Goal: Task Accomplishment & Management: Use online tool/utility

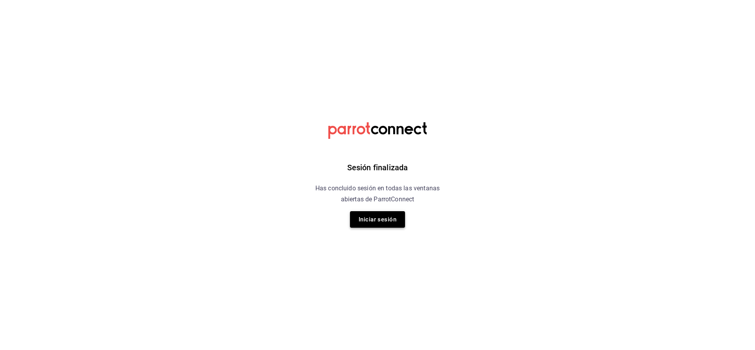
drag, startPoint x: 387, startPoint y: 219, endPoint x: 382, endPoint y: 218, distance: 4.9
click at [382, 218] on button "Iniciar sesión" at bounding box center [377, 219] width 55 height 17
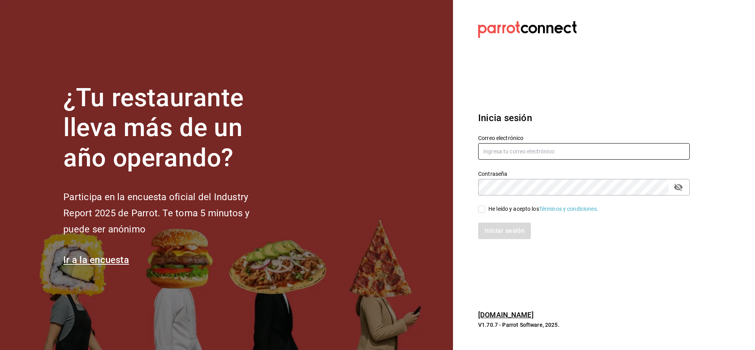
type input "[PERSON_NAME][EMAIL_ADDRESS][PERSON_NAME][DOMAIN_NAME]"
drag, startPoint x: 480, startPoint y: 210, endPoint x: 486, endPoint y: 215, distance: 7.8
click at [481, 210] on input "He leído y acepto los Términos y condiciones." at bounding box center [481, 209] width 7 height 7
checkbox input "true"
click at [494, 230] on button "Iniciar sesión" at bounding box center [504, 231] width 53 height 17
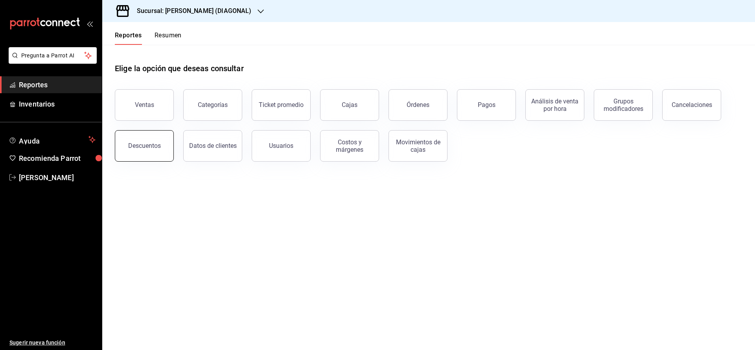
click at [126, 146] on button "Descuentos" at bounding box center [144, 145] width 59 height 31
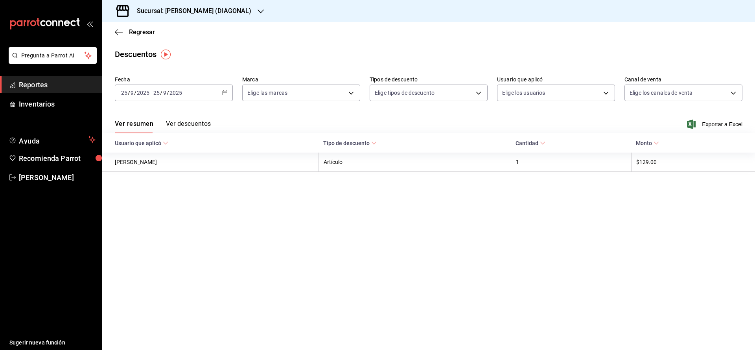
click at [206, 93] on div "[DATE] [DATE] - [DATE] [DATE]" at bounding box center [174, 93] width 118 height 17
click at [158, 130] on span "Ayer" at bounding box center [152, 134] width 61 height 8
click at [706, 120] on span "Exportar a Excel" at bounding box center [716, 124] width 54 height 9
click at [143, 32] on span "Regresar" at bounding box center [142, 31] width 26 height 7
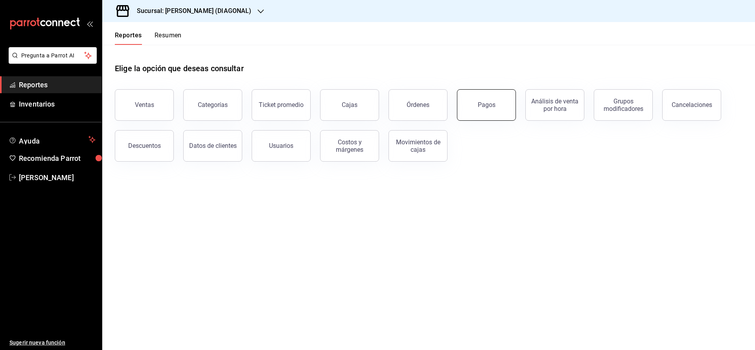
click at [470, 113] on button "Pagos" at bounding box center [486, 104] width 59 height 31
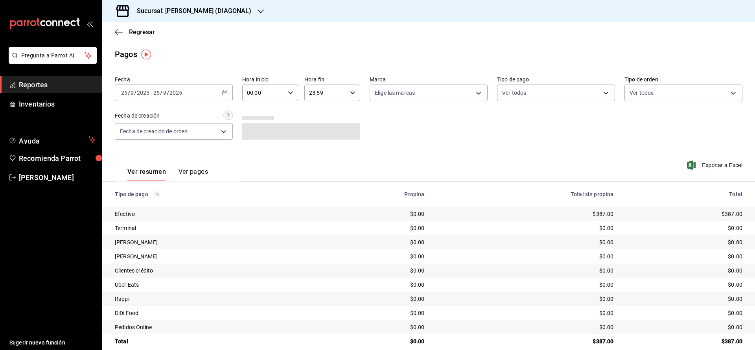
click at [222, 91] on icon "button" at bounding box center [225, 93] width 6 height 6
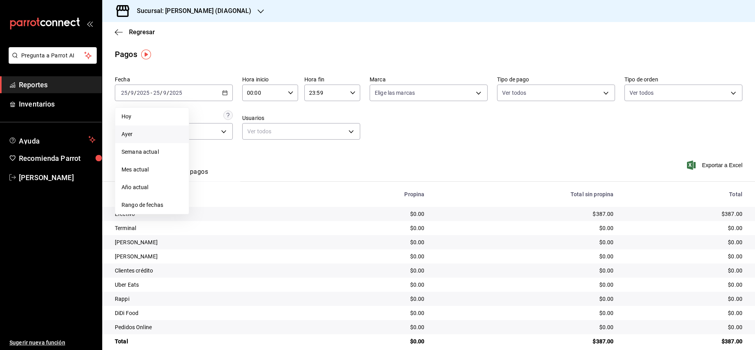
click at [151, 136] on span "Ayer" at bounding box center [152, 134] width 61 height 8
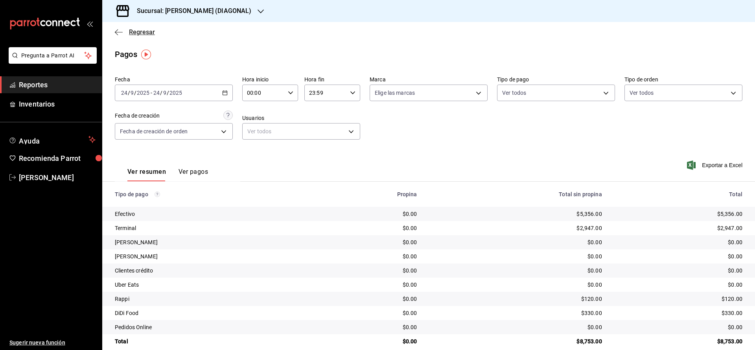
click at [148, 29] on span "Regresar" at bounding box center [142, 31] width 26 height 7
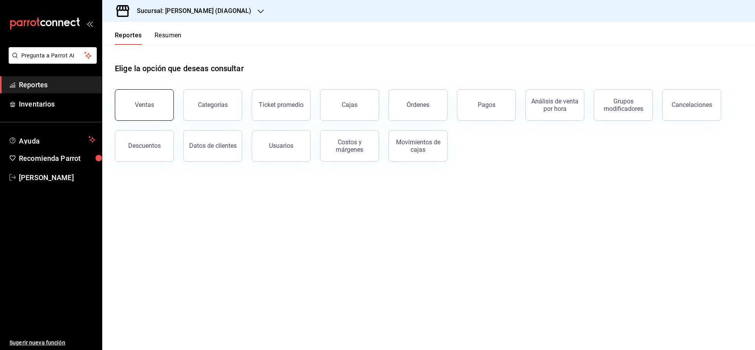
click at [122, 104] on button "Ventas" at bounding box center [144, 104] width 59 height 31
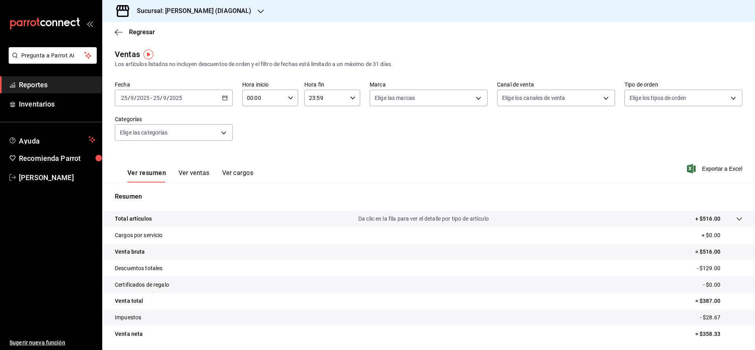
click at [213, 98] on div "2025-09-25 25 / 9 / 2025 - 2025-09-25 25 / 9 / 2025" at bounding box center [174, 98] width 118 height 17
click at [157, 142] on span "Ayer" at bounding box center [152, 139] width 61 height 8
click at [723, 168] on span "Exportar a Excel" at bounding box center [716, 168] width 54 height 9
click at [564, 88] on div "Elige los canales de venta" at bounding box center [556, 97] width 118 height 20
click at [556, 100] on body "Pregunta a Parrot AI Reportes Inventarios Ayuda Recomienda Parrot Tomas Fuentes…" at bounding box center [377, 175] width 755 height 350
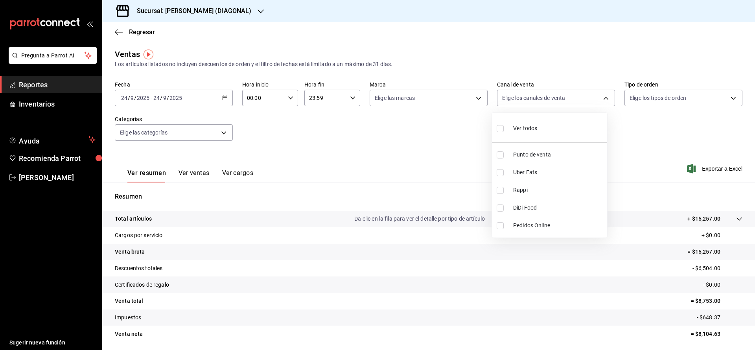
click at [497, 172] on input "checkbox" at bounding box center [500, 172] width 7 height 7
checkbox input "true"
type input "UBER_EATS"
click at [500, 188] on input "checkbox" at bounding box center [500, 190] width 7 height 7
checkbox input "true"
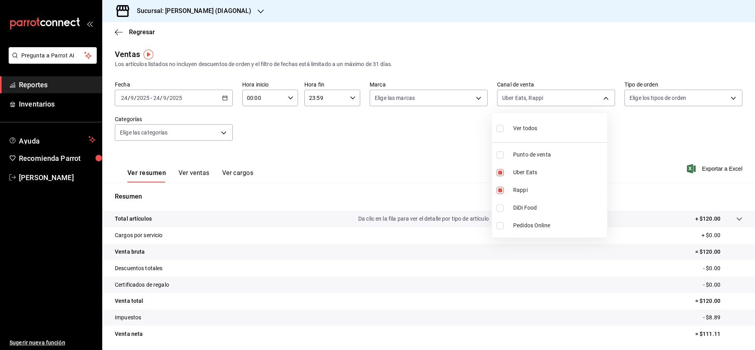
drag, startPoint x: 392, startPoint y: 124, endPoint x: 370, endPoint y: 63, distance: 64.8
click at [391, 124] on div at bounding box center [377, 175] width 755 height 350
click at [593, 92] on body "Pregunta a Parrot AI Reportes Inventarios Ayuda Recomienda Parrot Tomas Fuentes…" at bounding box center [377, 175] width 755 height 350
click at [517, 185] on li "Rappi" at bounding box center [549, 190] width 115 height 18
type input "UBER_EATS"
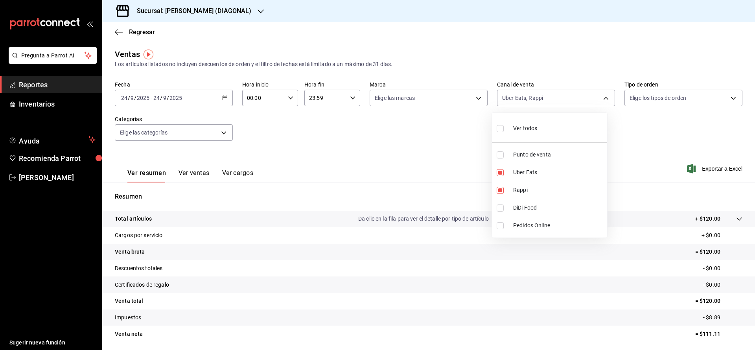
checkbox input "false"
click at [499, 210] on input "checkbox" at bounding box center [500, 208] width 7 height 7
checkbox input "true"
type input "UBER_EATS,DIDI_FOOD"
click at [405, 154] on div at bounding box center [377, 175] width 755 height 350
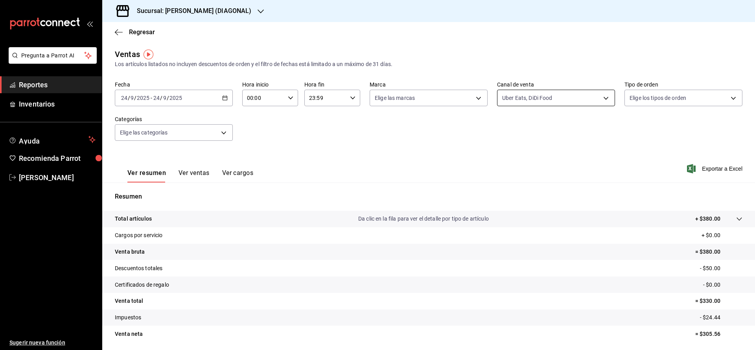
click at [518, 99] on body "Pregunta a Parrot AI Reportes Inventarios Ayuda Recomienda Parrot Tomas Fuentes…" at bounding box center [377, 175] width 755 height 350
click at [497, 192] on input "checkbox" at bounding box center [500, 190] width 7 height 7
checkbox input "true"
type input "UBER_EATS,DIDI_FOOD,RAPPI"
click at [447, 169] on div at bounding box center [377, 175] width 755 height 350
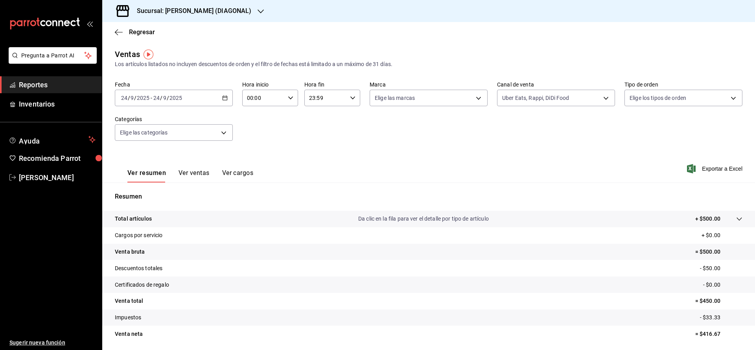
click at [206, 175] on button "Ver ventas" at bounding box center [194, 175] width 31 height 13
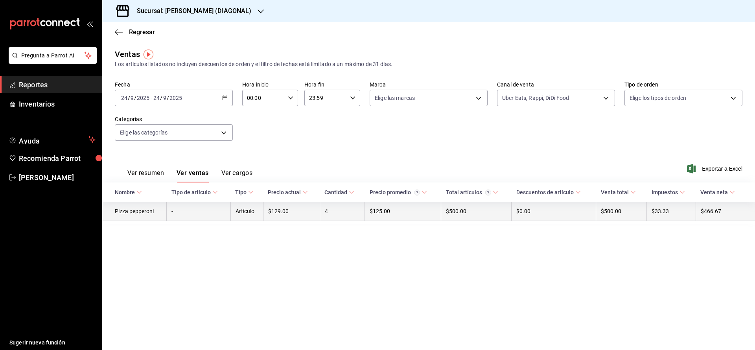
click at [380, 216] on td "$125.00" at bounding box center [403, 211] width 76 height 19
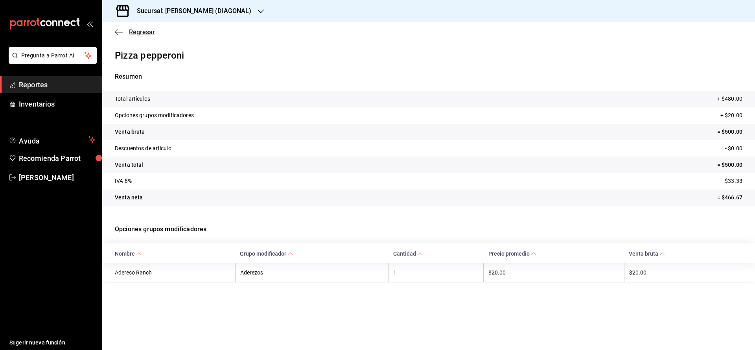
click at [141, 29] on span "Regresar" at bounding box center [142, 31] width 26 height 7
click at [133, 30] on span "Regresar" at bounding box center [142, 31] width 26 height 7
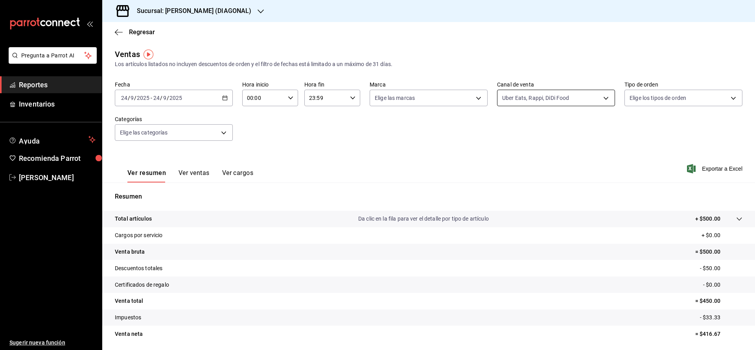
click at [527, 103] on body "Pregunta a Parrot AI Reportes Inventarios Ayuda Recomienda Parrot Tomas Fuentes…" at bounding box center [377, 175] width 755 height 350
click at [534, 123] on div "Ver todos" at bounding box center [517, 127] width 41 height 17
type input "PARROT,UBER_EATS,RAPPI,DIDI_FOOD,ONLINE"
checkbox input "true"
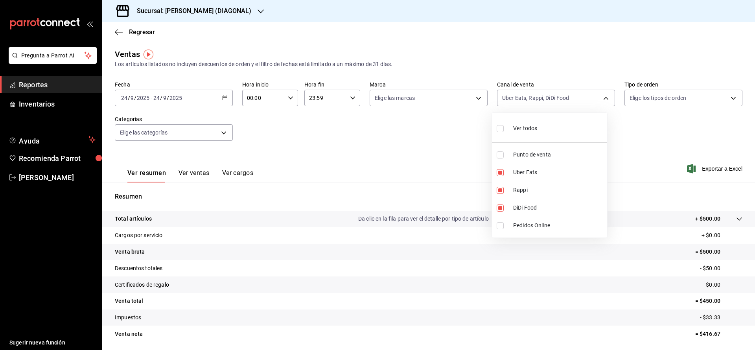
checkbox input "true"
click at [534, 123] on div "Ver todos" at bounding box center [517, 127] width 41 height 17
checkbox input "false"
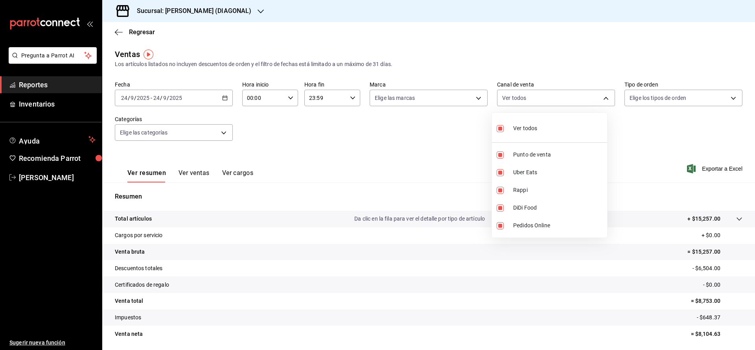
checkbox input "false"
click at [496, 153] on li "Punto de venta" at bounding box center [549, 155] width 115 height 18
type input "PARROT"
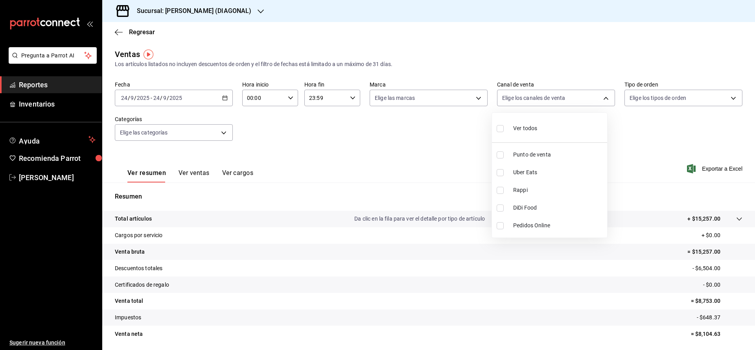
checkbox input "true"
click at [457, 155] on div at bounding box center [377, 175] width 755 height 350
click at [691, 171] on span "Exportar a Excel" at bounding box center [716, 168] width 54 height 9
click at [506, 98] on body "Pregunta a Parrot AI Reportes Inventarios Ayuda Recomienda Parrot Tomas Fuentes…" at bounding box center [377, 175] width 755 height 350
click at [402, 168] on div at bounding box center [377, 175] width 755 height 350
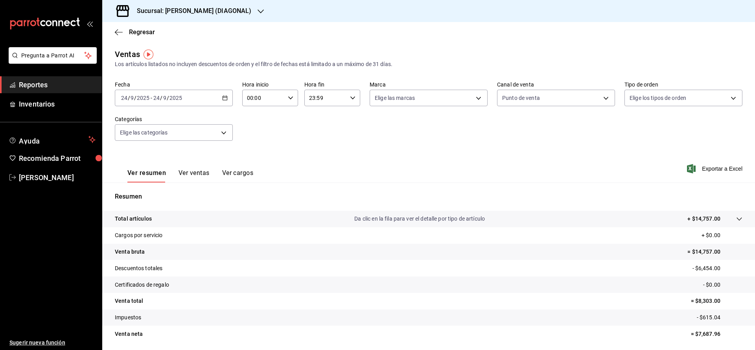
click at [188, 173] on button "Ver ventas" at bounding box center [194, 175] width 31 height 13
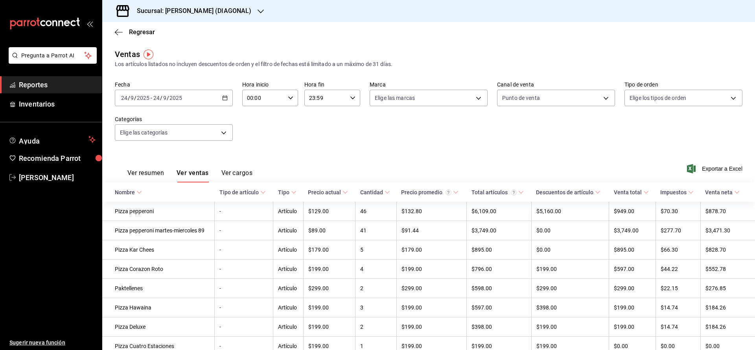
click at [309, 195] on div "Precio actual" at bounding box center [324, 192] width 33 height 6
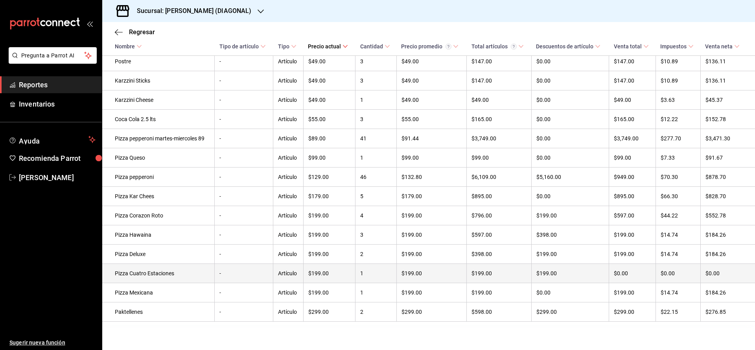
scroll to position [367, 0]
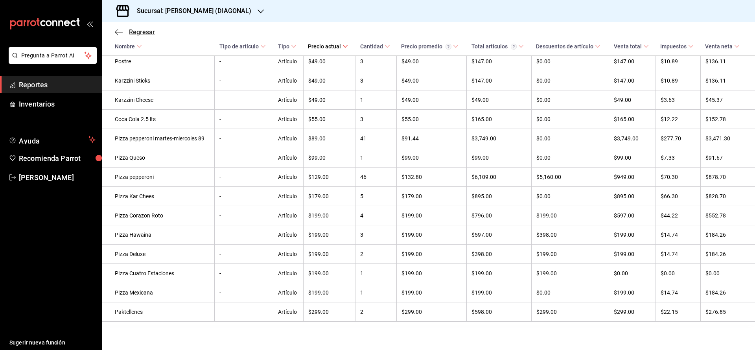
click at [144, 32] on span "Regresar" at bounding box center [142, 31] width 26 height 7
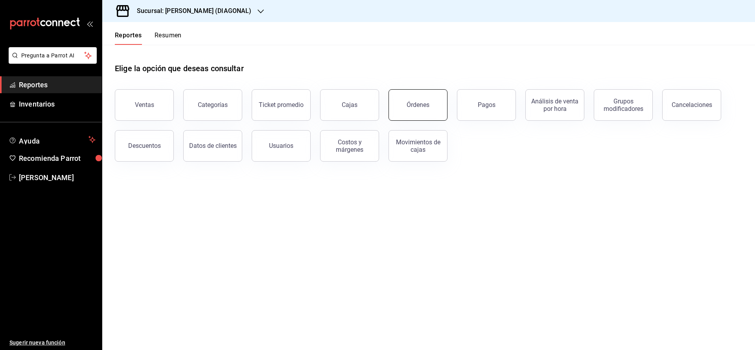
click at [401, 107] on button "Órdenes" at bounding box center [418, 104] width 59 height 31
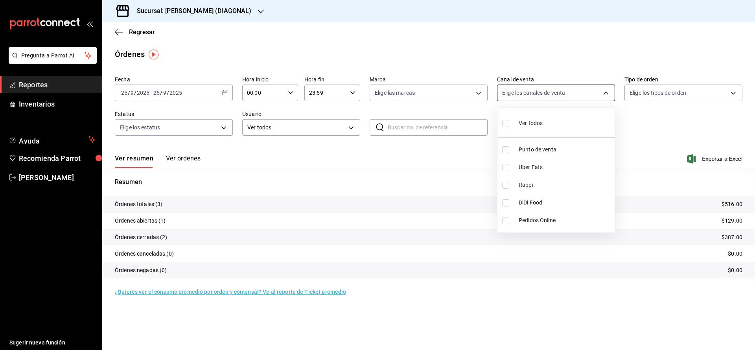
click at [552, 99] on body "Pregunta a Parrot AI Reportes Inventarios Ayuda Recomienda Parrot Tomas Fuentes…" at bounding box center [377, 175] width 755 height 350
click at [552, 99] on div at bounding box center [377, 175] width 755 height 350
click at [196, 96] on div "2025-09-25 25 / 9 / 2025 - 2025-09-25 25 / 9 / 2025" at bounding box center [174, 93] width 118 height 17
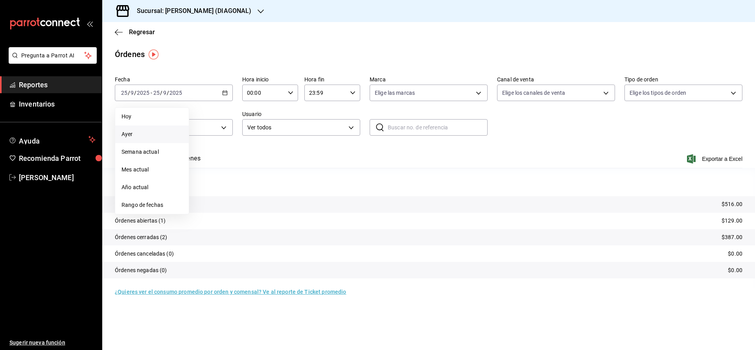
click at [153, 134] on span "Ayer" at bounding box center [152, 134] width 61 height 8
click at [719, 156] on span "Exportar a Excel" at bounding box center [716, 158] width 54 height 9
